Goal: Navigation & Orientation: Find specific page/section

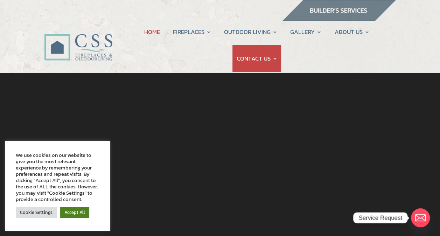
click at [71, 212] on link "Accept All" at bounding box center [74, 212] width 29 height 11
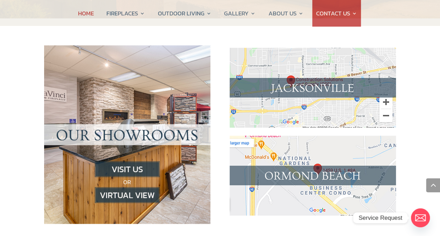
scroll to position [734, 0]
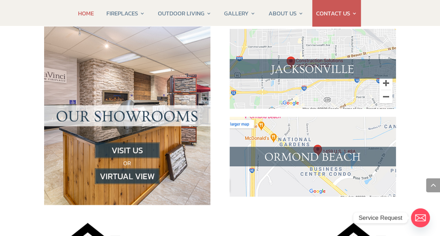
click at [312, 126] on img at bounding box center [312, 157] width 166 height 80
click at [148, 168] on img at bounding box center [127, 176] width 65 height 16
drag, startPoint x: 139, startPoint y: 151, endPoint x: 137, endPoint y: 148, distance: 3.7
click at [139, 168] on img at bounding box center [127, 176] width 65 height 16
drag, startPoint x: 135, startPoint y: 146, endPoint x: 132, endPoint y: 141, distance: 5.8
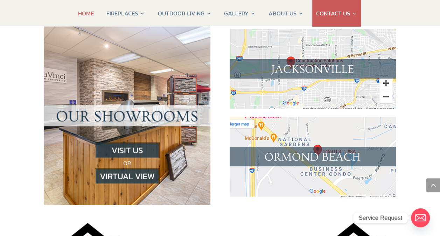
click at [135, 168] on img at bounding box center [127, 176] width 65 height 16
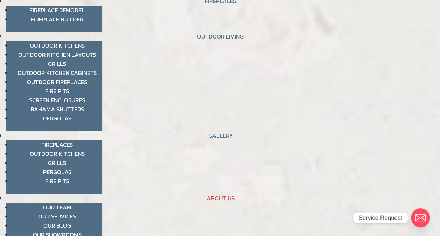
scroll to position [70, 0]
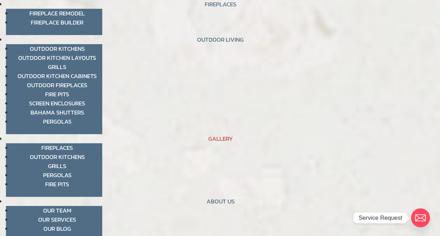
click at [47, 148] on link "Fireplaces" at bounding box center [56, 147] width 31 height 9
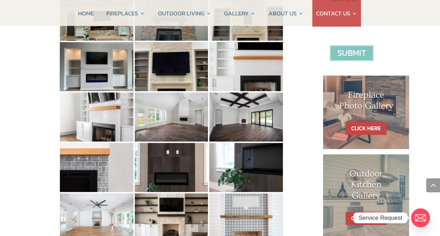
scroll to position [315, 0]
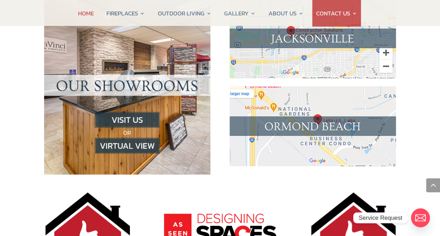
scroll to position [769, 0]
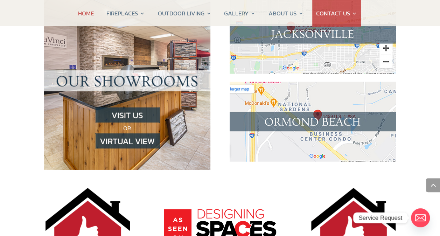
click at [303, 92] on img at bounding box center [312, 122] width 166 height 80
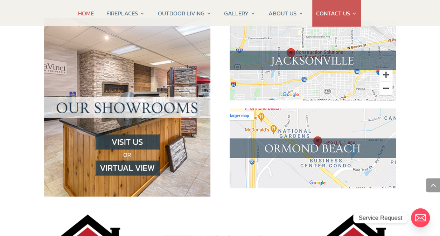
scroll to position [630, 0]
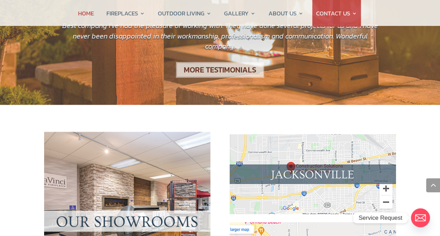
click at [294, 141] on img at bounding box center [312, 174] width 166 height 80
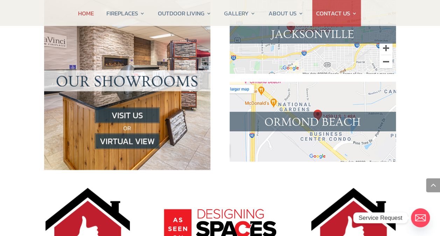
scroll to position [665, 0]
